Goal: Transaction & Acquisition: Download file/media

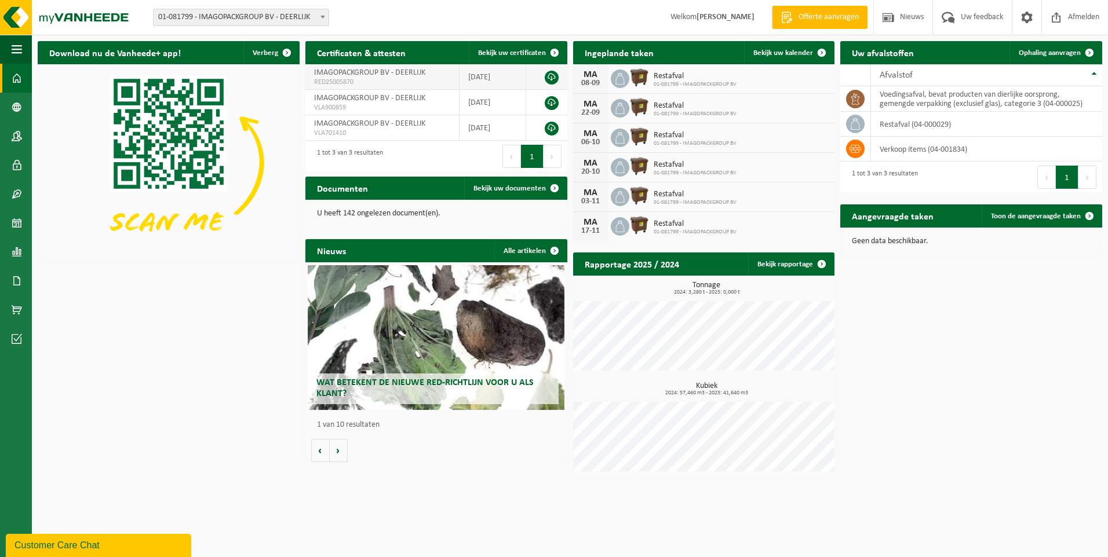
click at [550, 76] on link at bounding box center [552, 78] width 14 height 14
click at [533, 188] on span "Bekijk uw documenten" at bounding box center [509, 189] width 72 height 8
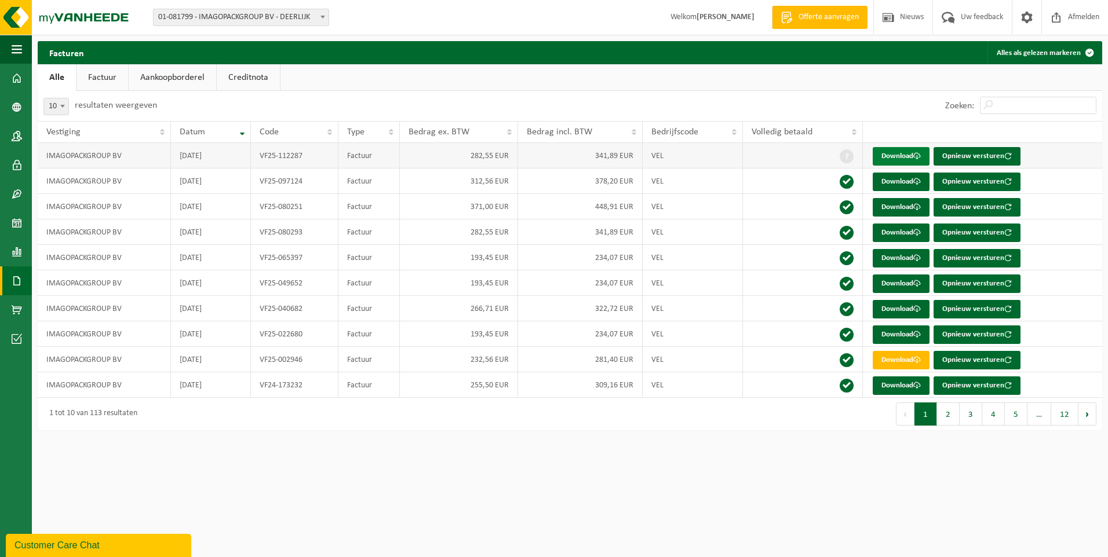
click at [908, 156] on link "Download" at bounding box center [901, 156] width 57 height 19
click at [15, 51] on span "button" at bounding box center [17, 49] width 10 height 29
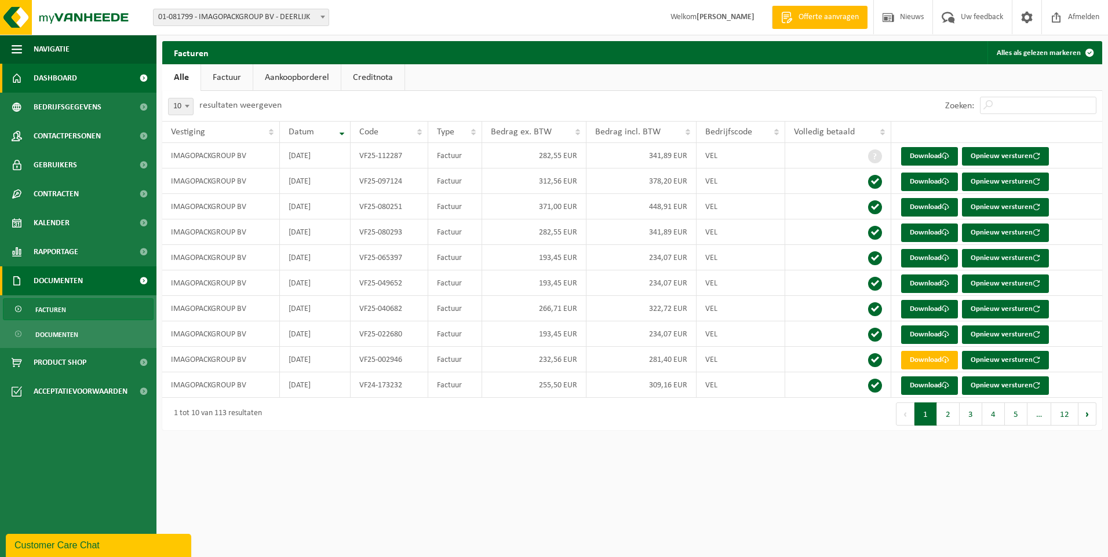
click at [66, 76] on span "Dashboard" at bounding box center [55, 78] width 43 height 29
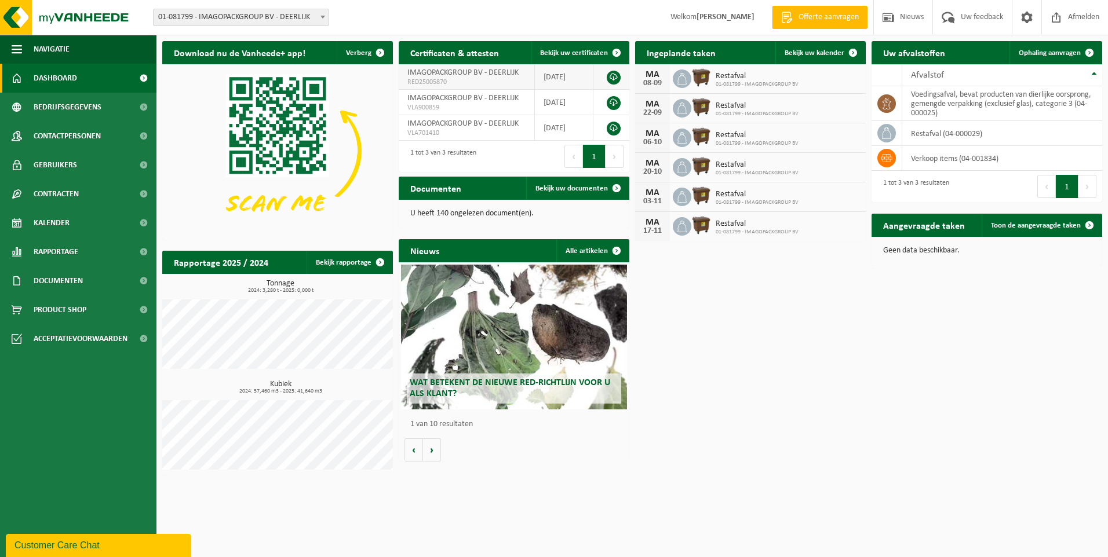
click at [613, 76] on link at bounding box center [614, 78] width 14 height 14
